Goal: Contribute content: Add original content to the website for others to see

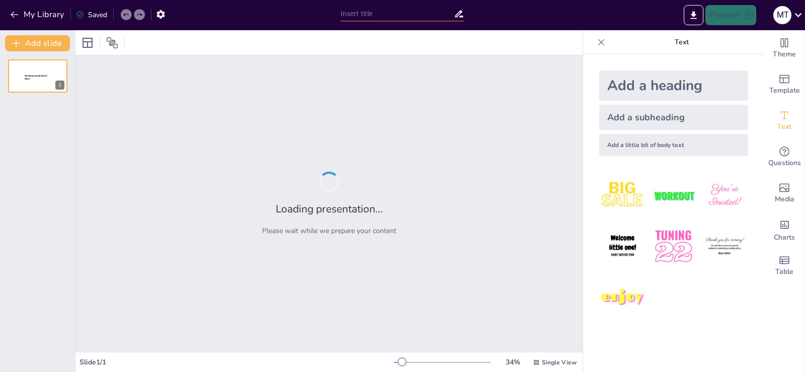
type input "Empowering Cadets: Essential Life Skills for Future Leaders"
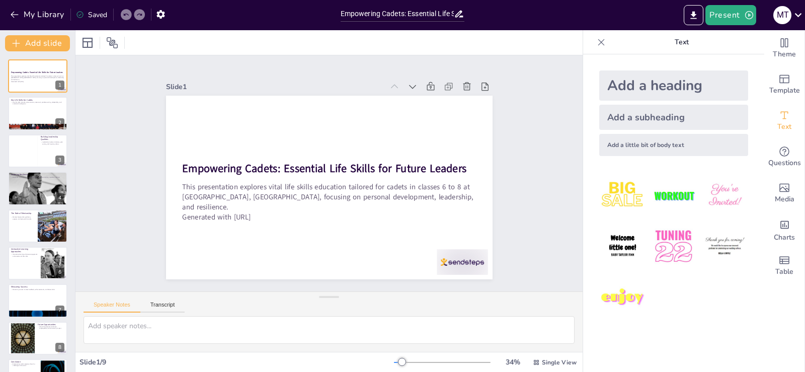
click at [617, 247] on img at bounding box center [622, 246] width 47 height 47
drag, startPoint x: 296, startPoint y: 167, endPoint x: 196, endPoint y: 111, distance: 114.2
click at [435, 111] on span "Welcome little one!" at bounding box center [451, 115] width 32 height 33
drag, startPoint x: 218, startPoint y: 129, endPoint x: 226, endPoint y: 126, distance: 8.1
click at [226, 126] on div "Empowering Cadets: Essential Life Skills for Future Leaders This presentation e…" at bounding box center [340, 181] width 341 height 372
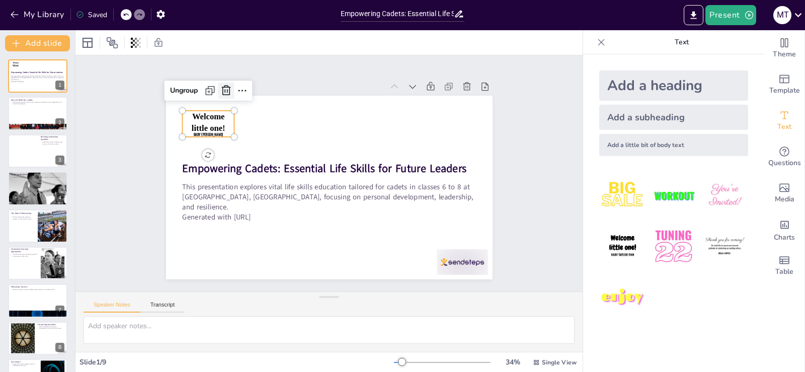
click at [355, 54] on icon at bounding box center [363, 46] width 16 height 16
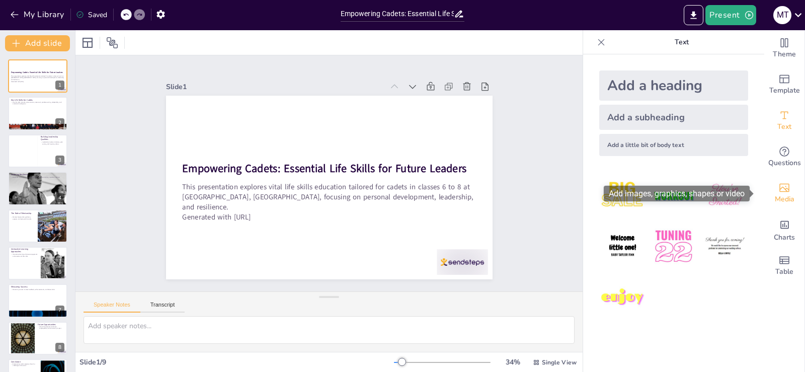
click at [779, 191] on icon "Add images, graphics, shapes or video" at bounding box center [785, 188] width 12 height 12
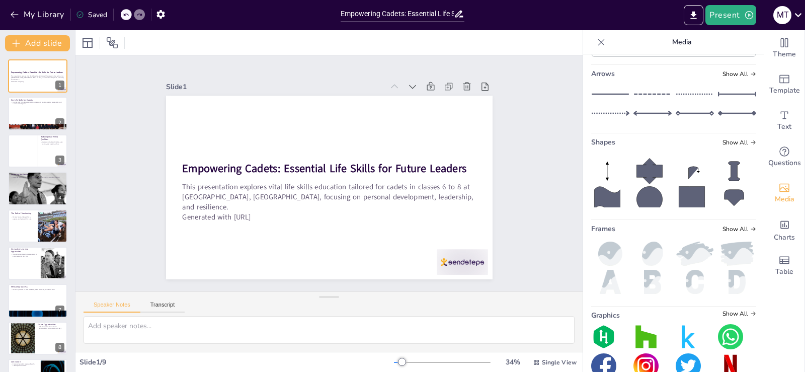
scroll to position [154, 0]
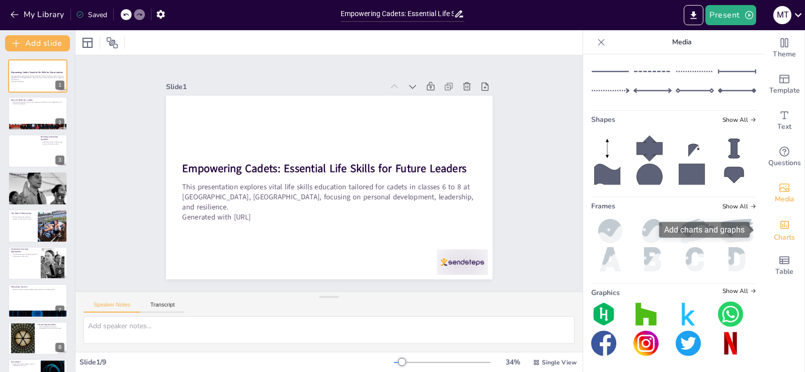
click at [780, 233] on span "Charts" at bounding box center [784, 237] width 21 height 11
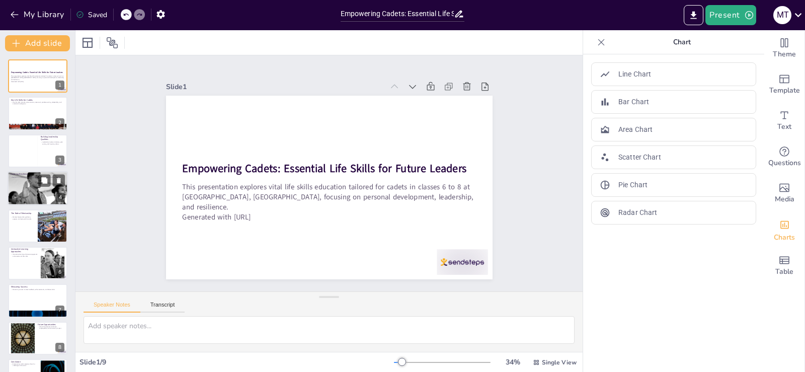
click at [33, 186] on div at bounding box center [38, 188] width 60 height 40
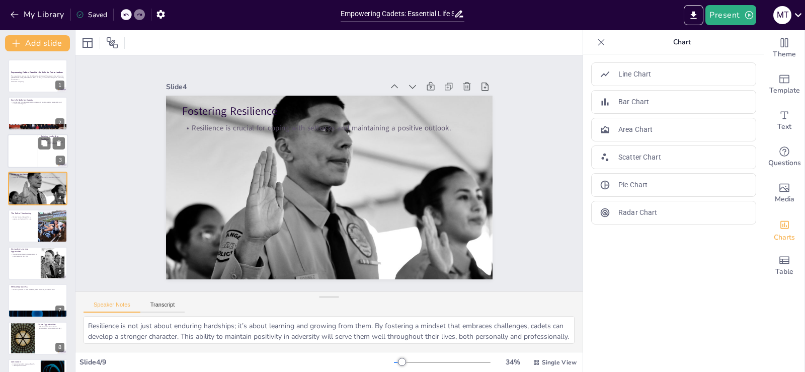
click at [21, 147] on div at bounding box center [23, 151] width 30 height 34
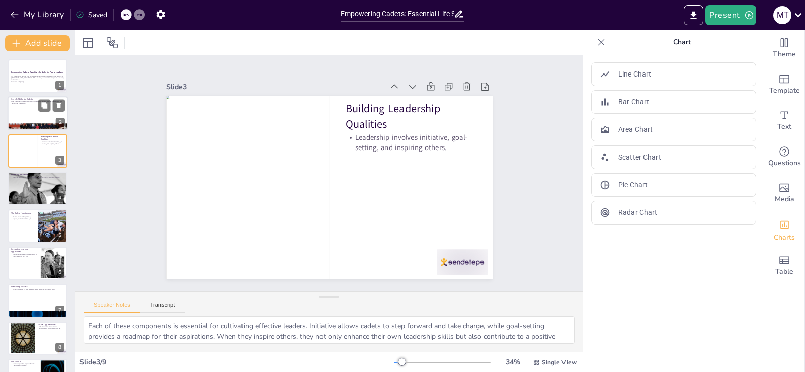
click at [23, 104] on p "Key life skills include communication, teamwork, problem-solving, adaptability,…" at bounding box center [38, 103] width 54 height 4
type textarea "Each of these skills plays a vital role in the development of cadets. Communica…"
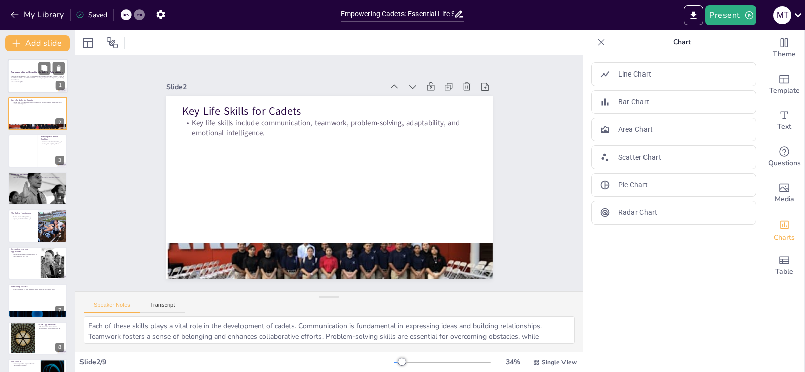
click at [35, 65] on div at bounding box center [38, 76] width 60 height 34
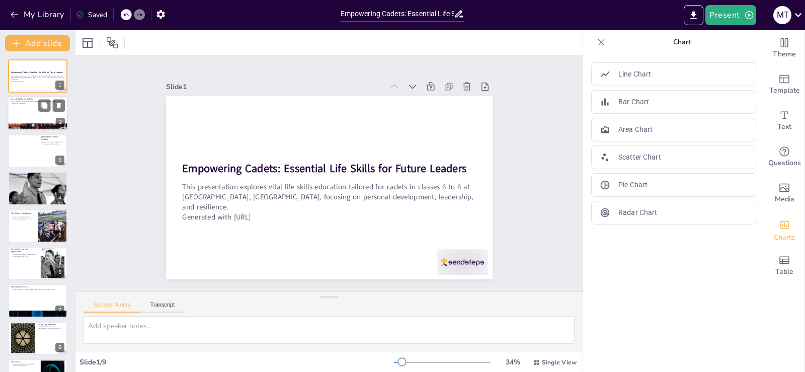
click at [32, 104] on p "Key life skills include communication, teamwork, problem-solving, adaptability,…" at bounding box center [38, 103] width 54 height 4
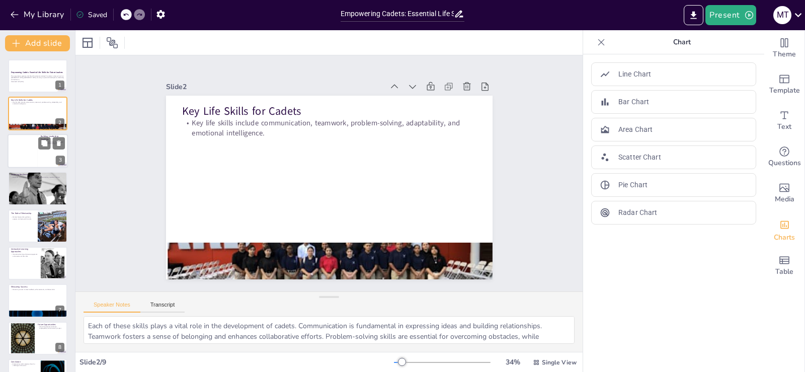
click at [27, 149] on div at bounding box center [23, 151] width 30 height 34
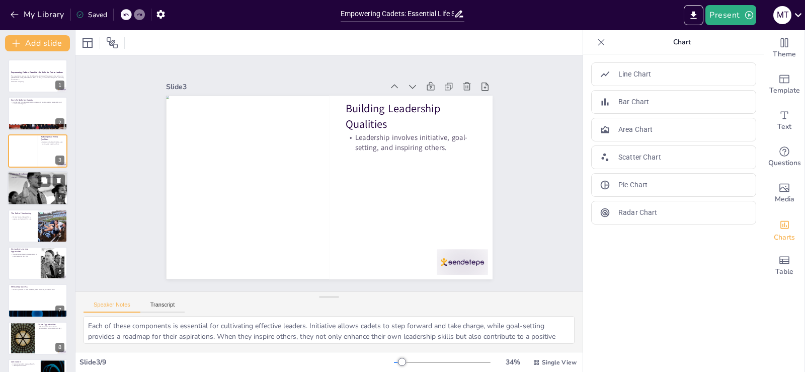
click at [29, 185] on div at bounding box center [38, 188] width 60 height 40
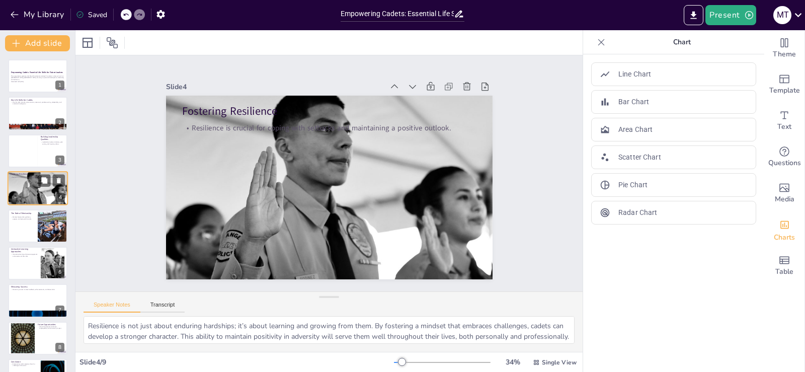
scroll to position [28, 0]
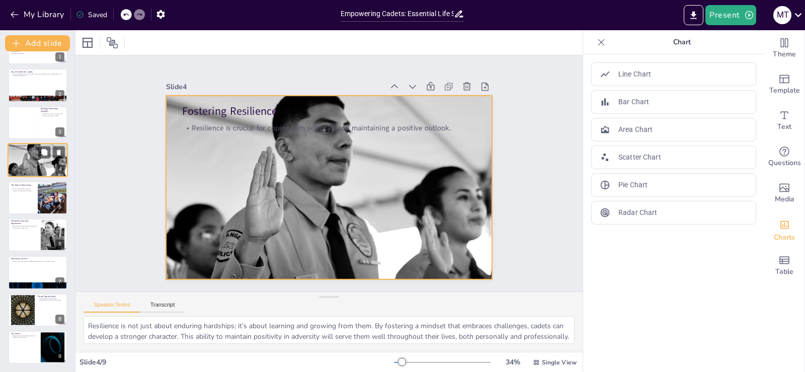
click at [30, 165] on div at bounding box center [38, 160] width 60 height 40
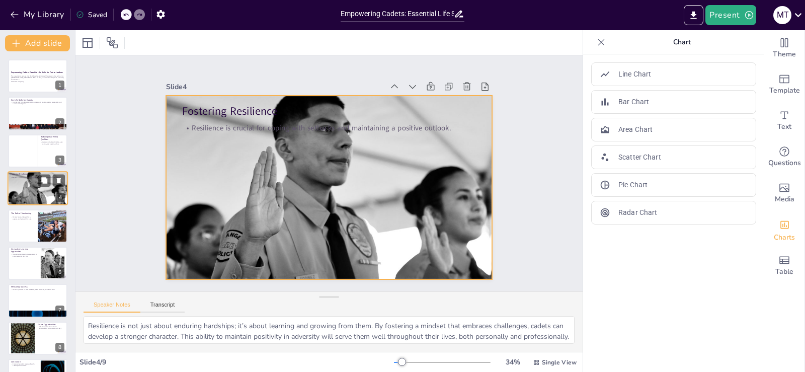
click at [28, 187] on div at bounding box center [38, 188] width 60 height 40
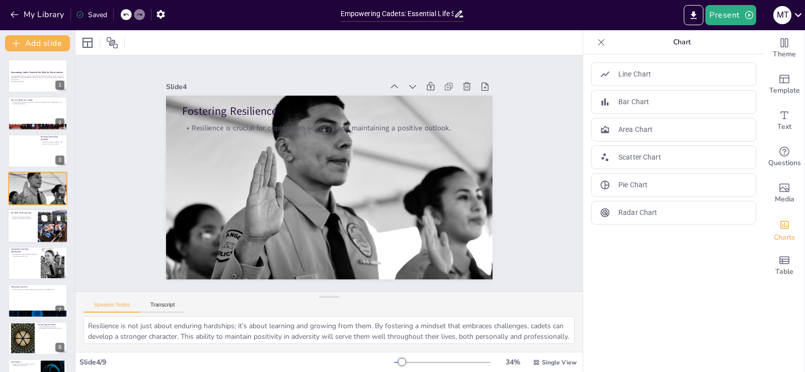
click at [23, 217] on p "Mentorship provides guidance, support, and real-world insights." at bounding box center [23, 217] width 24 height 4
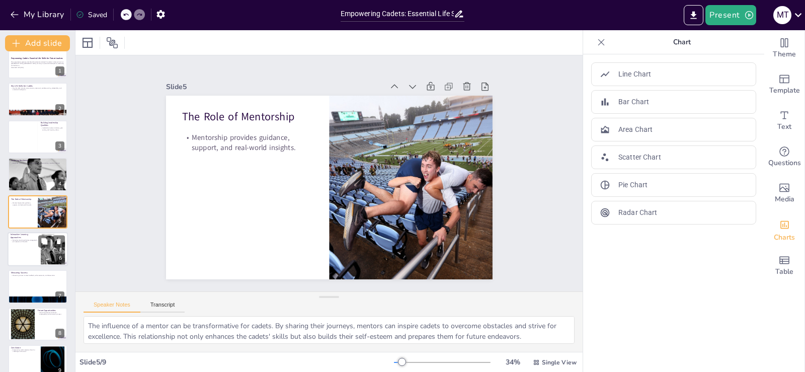
click at [35, 250] on div at bounding box center [38, 249] width 60 height 34
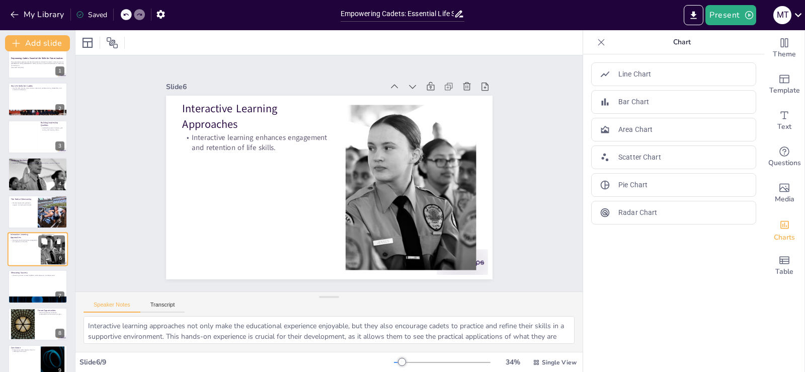
scroll to position [28, 0]
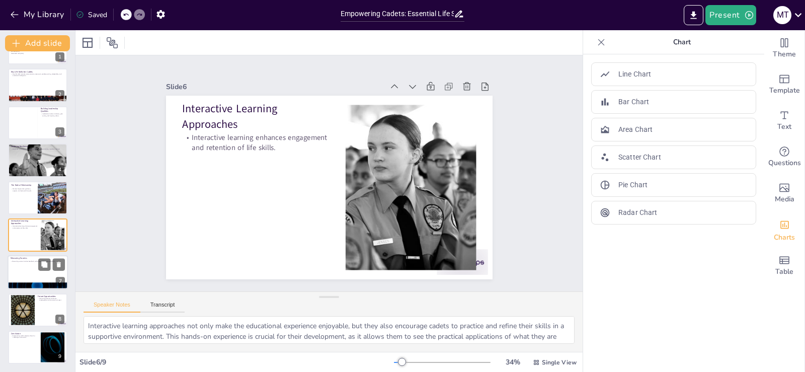
click at [30, 256] on div "Measuring Success Measuring success involves feedback, self-assessments, and ob…" at bounding box center [38, 256] width 60 height 0
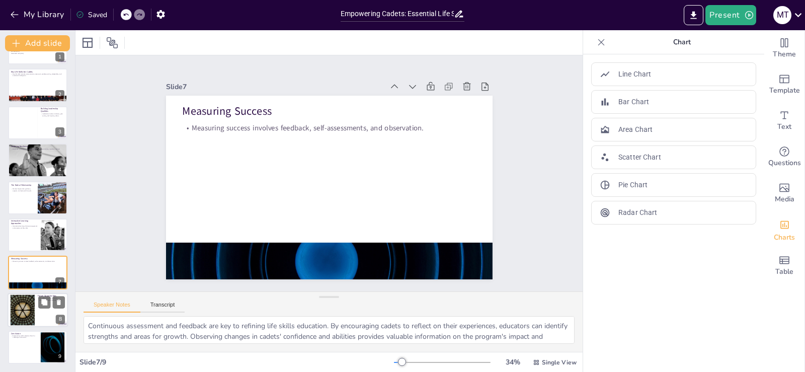
click at [31, 306] on div at bounding box center [22, 309] width 54 height 31
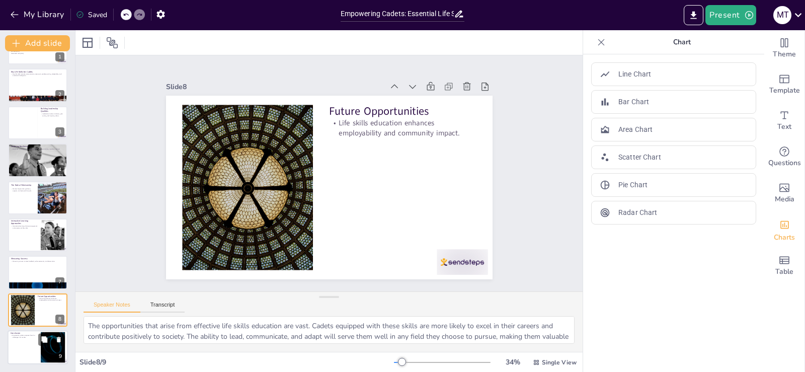
click at [25, 342] on div at bounding box center [38, 347] width 60 height 34
type textarea "The conclusion underscores the importance of life skills education in shaping t…"
